Goal: Information Seeking & Learning: Learn about a topic

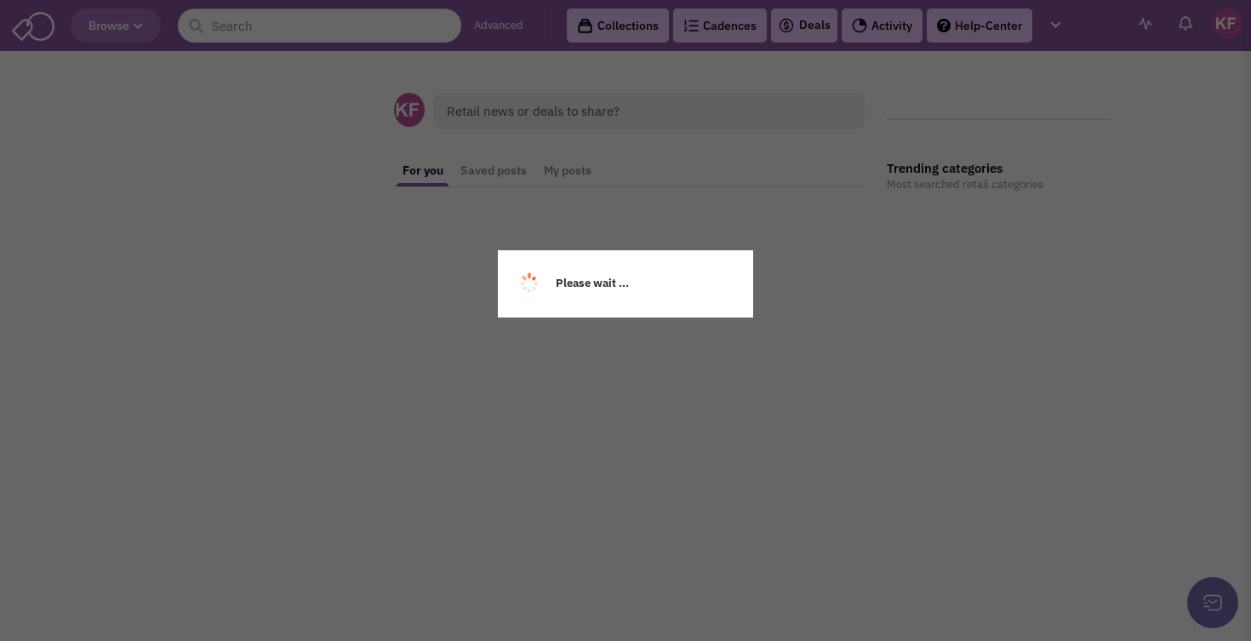
click at [272, 26] on div "Please wait ..." at bounding box center [625, 320] width 1251 height 641
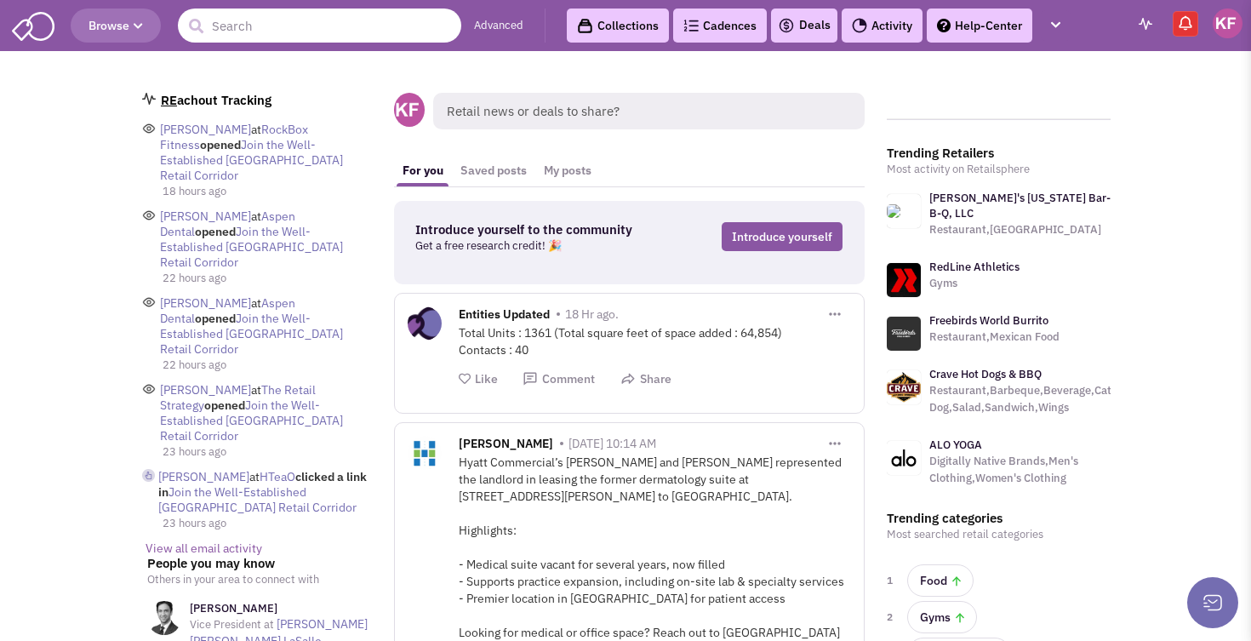
click at [272, 26] on input "text" at bounding box center [319, 26] width 283 height 34
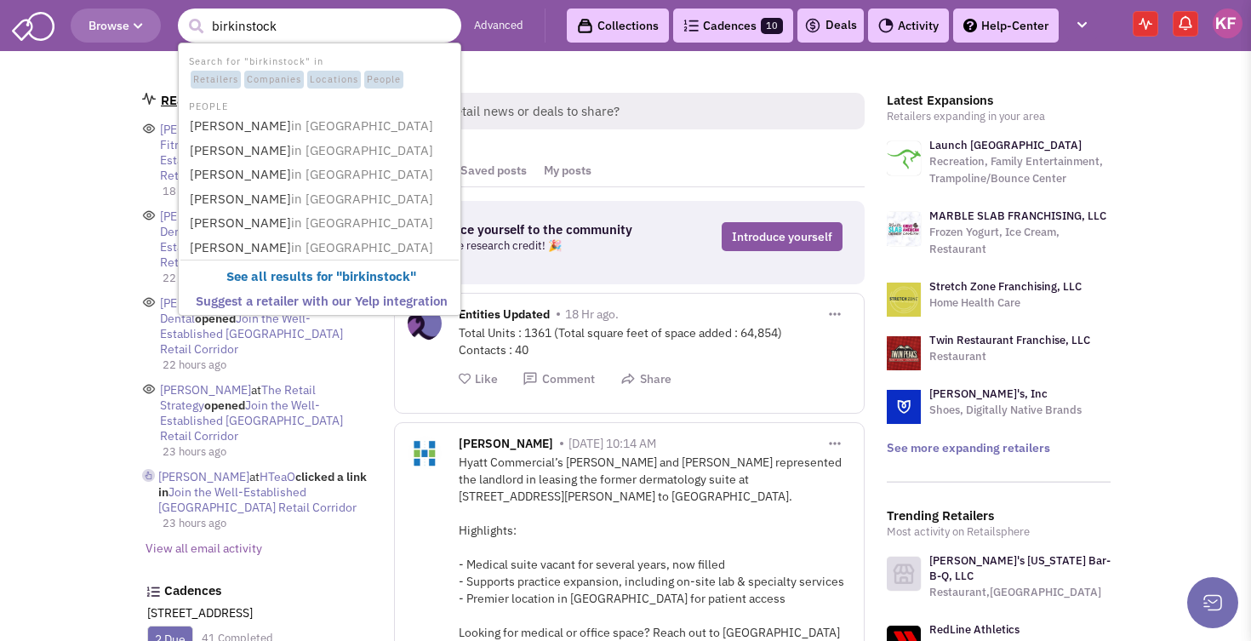
click at [238, 26] on input "birkinstock" at bounding box center [319, 26] width 283 height 34
click at [299, 29] on input "birkenstock" at bounding box center [319, 26] width 283 height 34
type input "birkenstock"
click at [196, 26] on button "submit" at bounding box center [196, 27] width 26 height 26
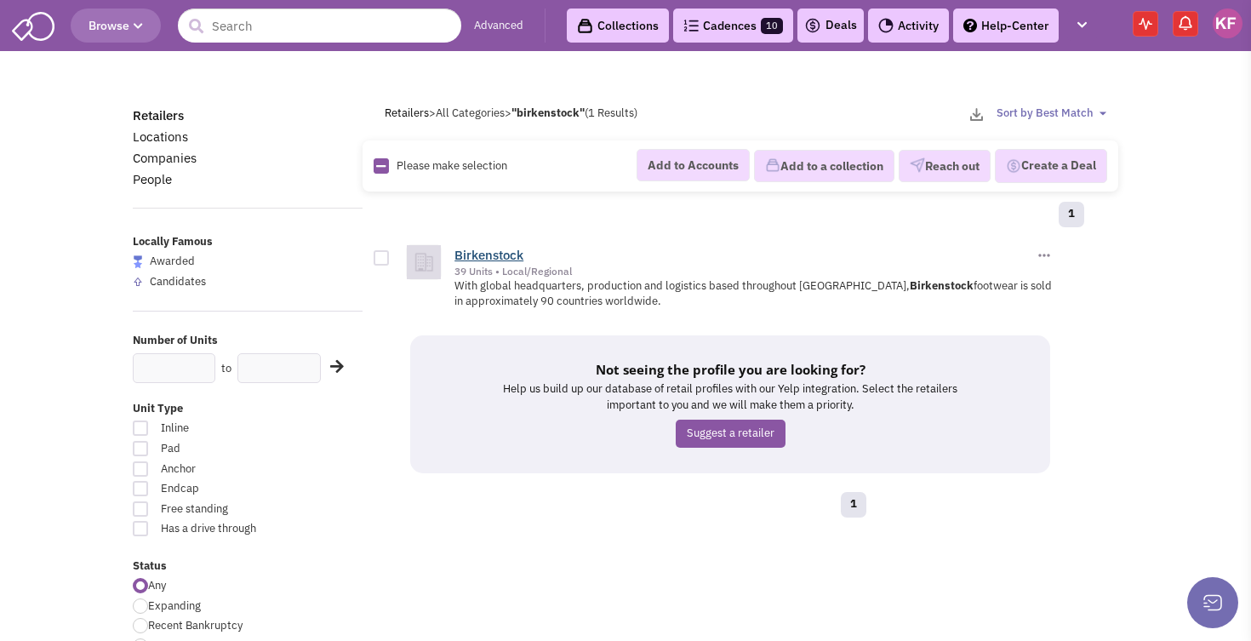
click at [490, 253] on link "Birkenstock" at bounding box center [489, 255] width 69 height 16
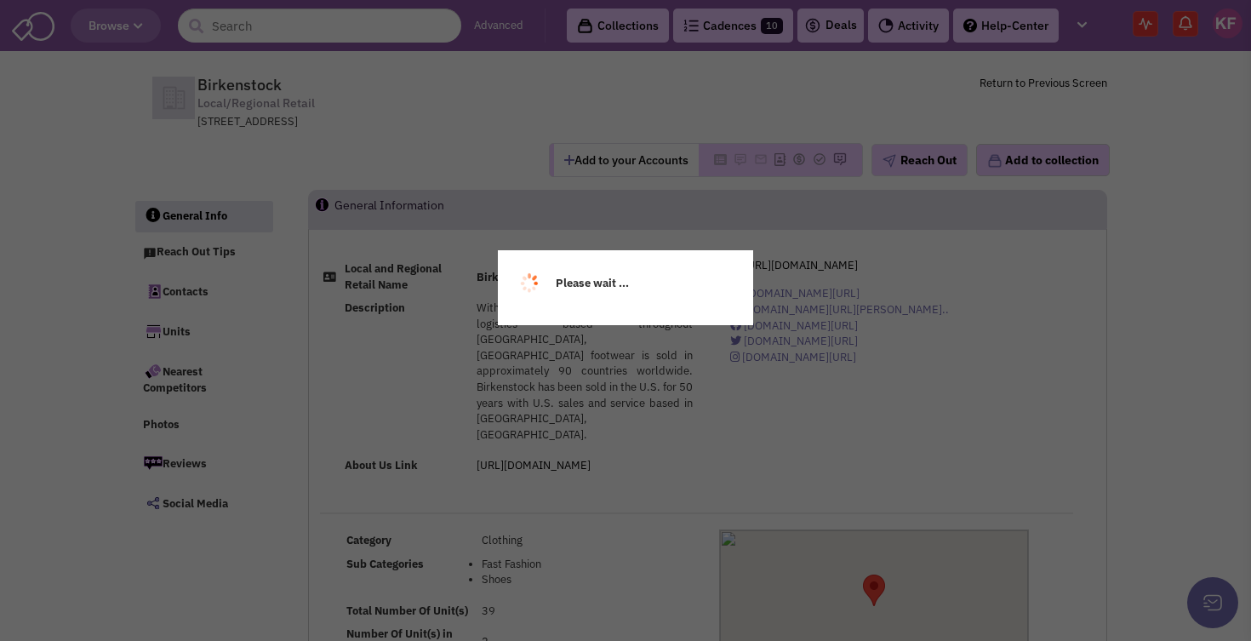
select select
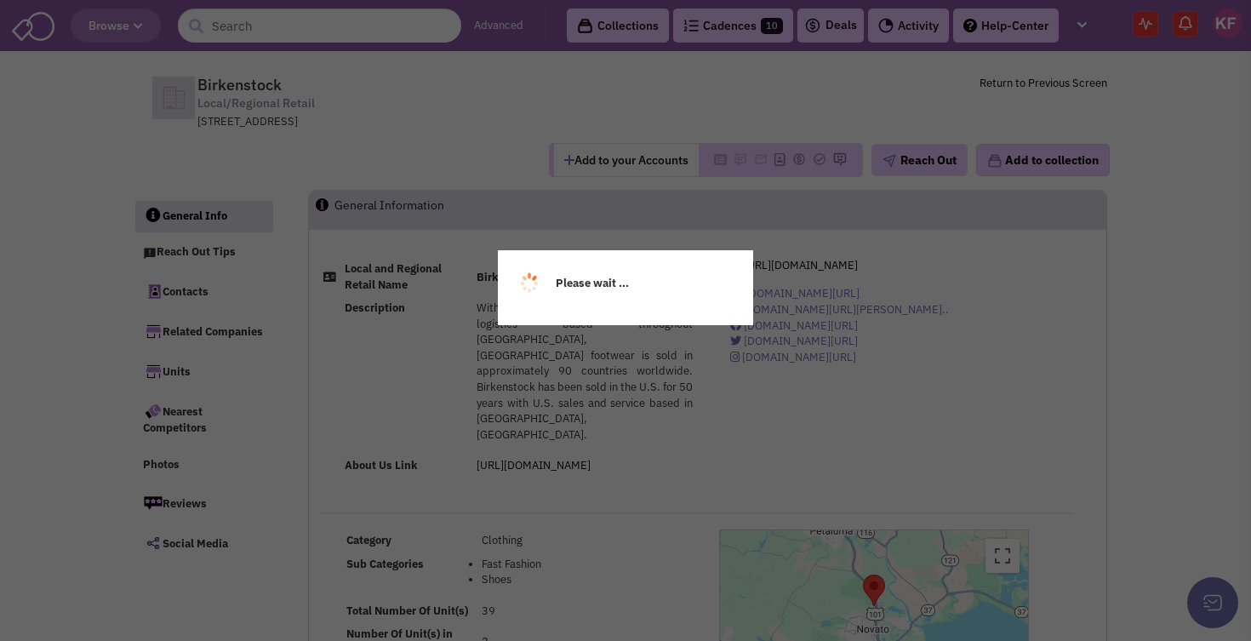
select select
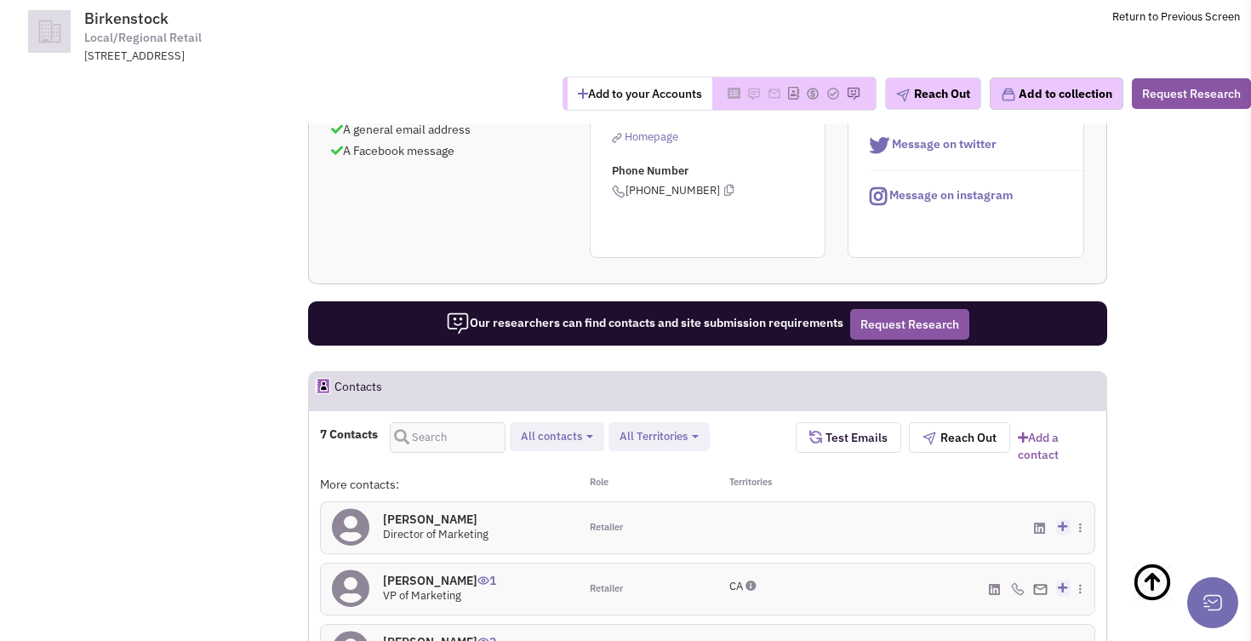
scroll to position [1007, 0]
